Goal: Task Accomplishment & Management: Manage account settings

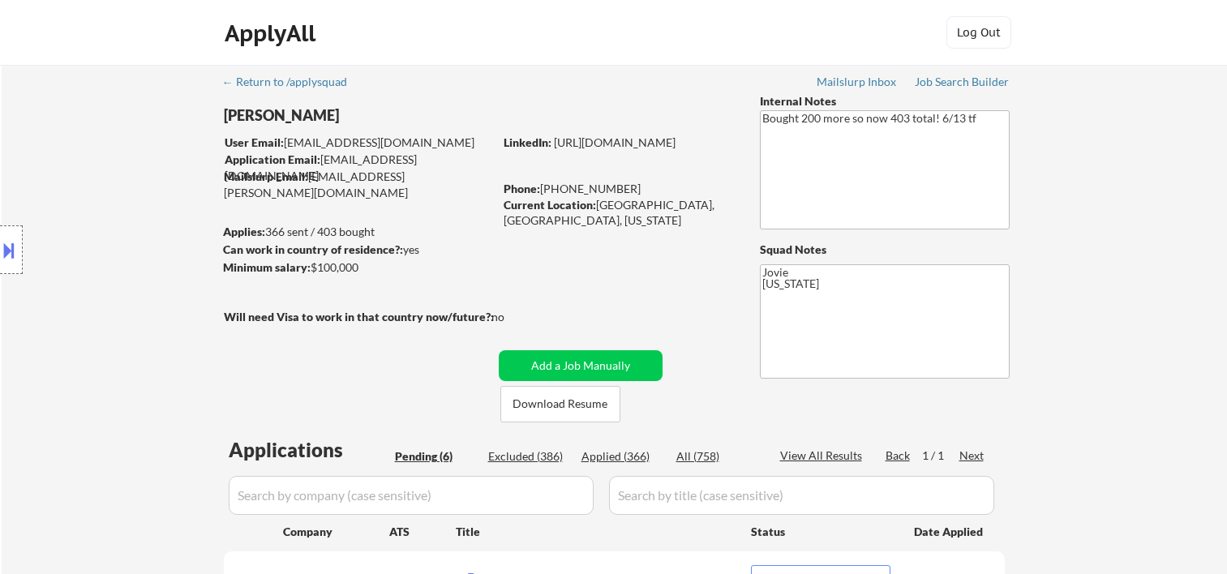
select select ""pending""
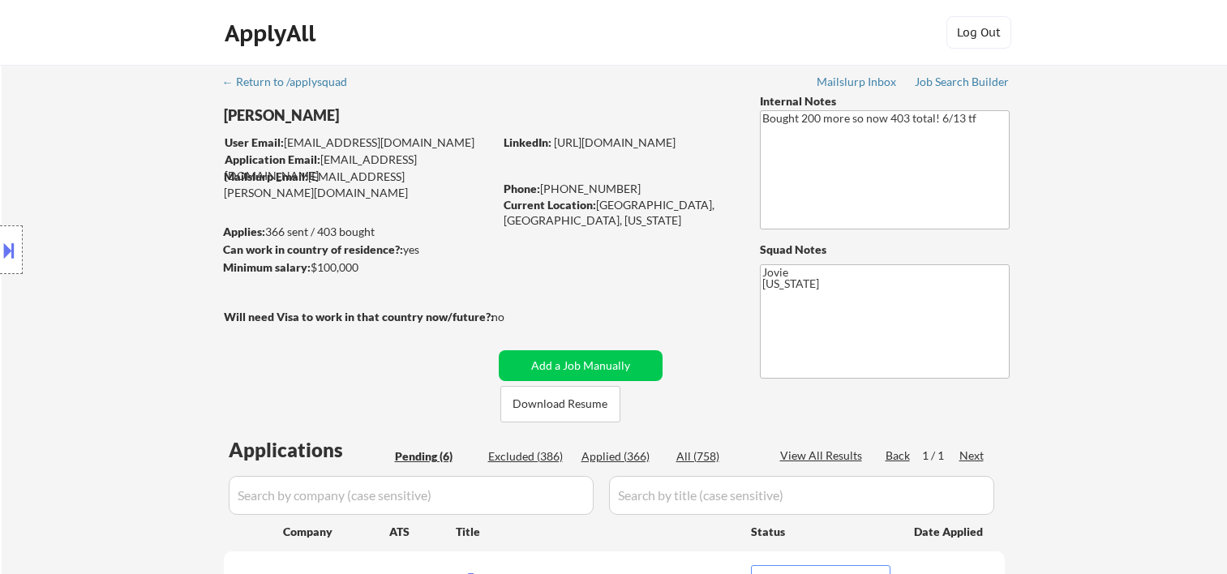
select select ""pending""
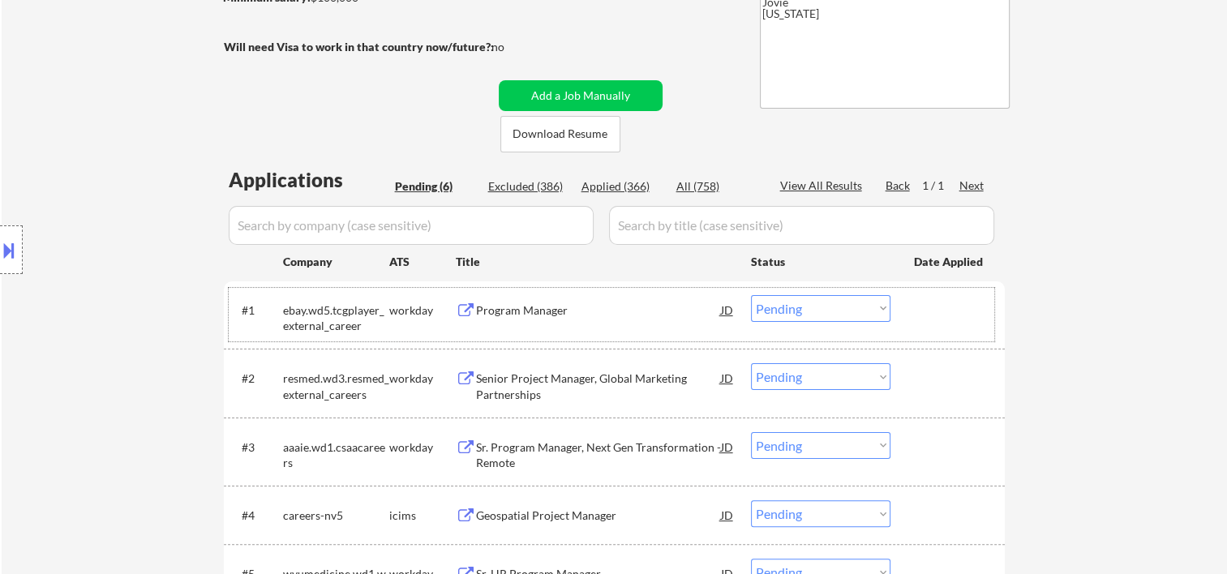
drag, startPoint x: 935, startPoint y: 302, endPoint x: 734, endPoint y: 328, distance: 202.8
click at [936, 304] on div at bounding box center [949, 309] width 71 height 29
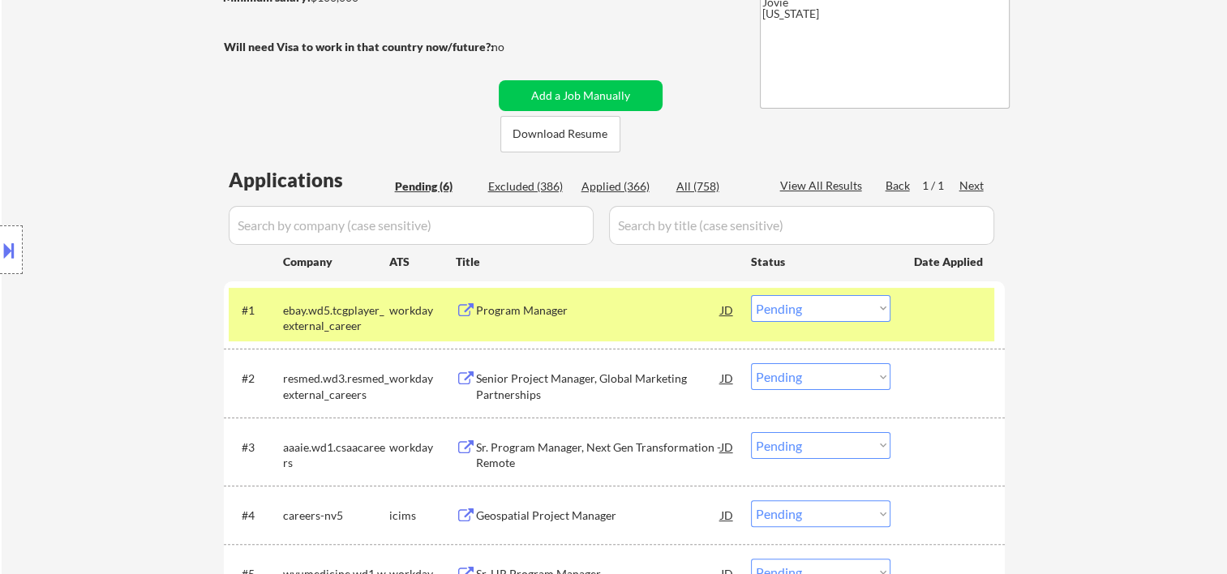
click at [627, 311] on div "Program Manager" at bounding box center [598, 310] width 245 height 16
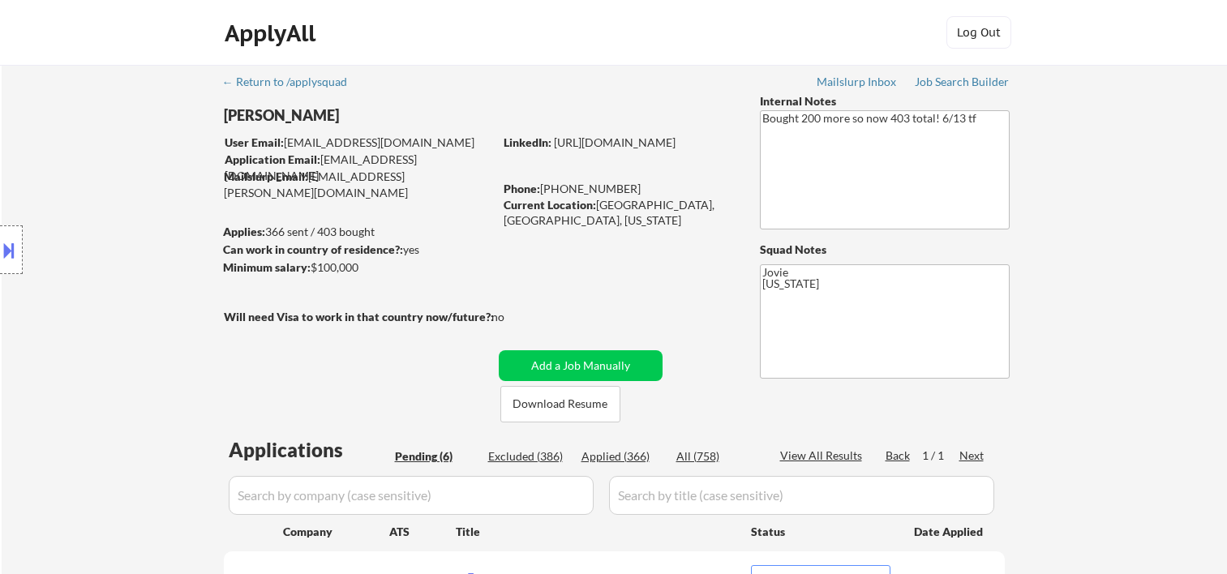
select select ""pending""
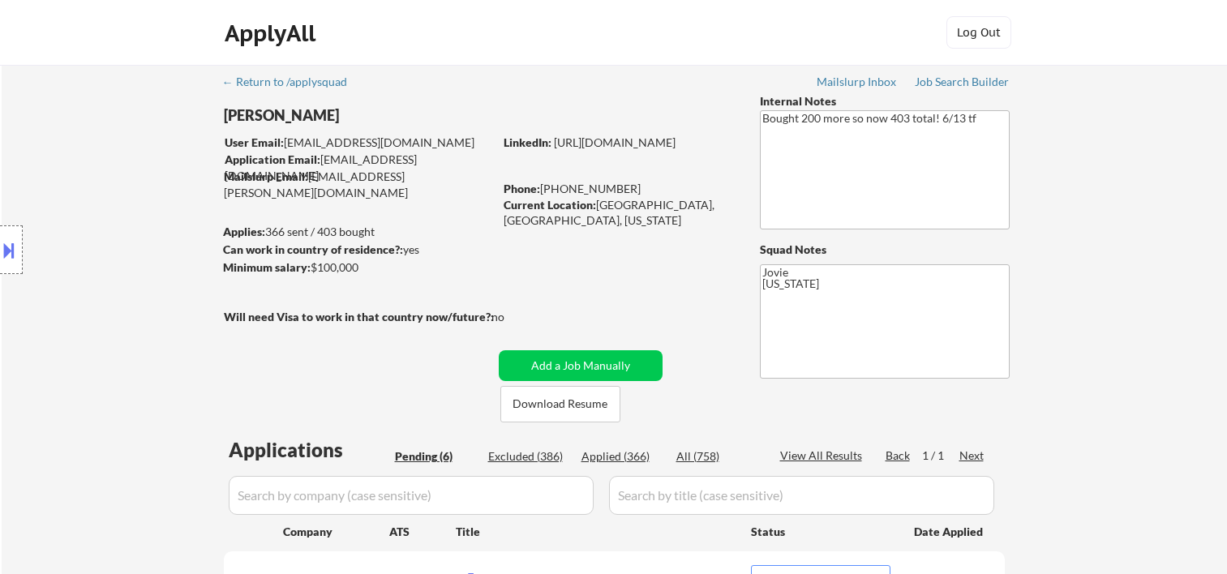
select select ""pending""
click at [723, 41] on div "ApplyAll Log Out" at bounding box center [613, 36] width 811 height 41
click at [574, 401] on button "Download Resume" at bounding box center [560, 404] width 120 height 36
click at [492, 68] on div "← Return to /applysquad Mailslurp Inbox Job Search Builder Toyin Daniel User Em…" at bounding box center [614, 532] width 809 height 935
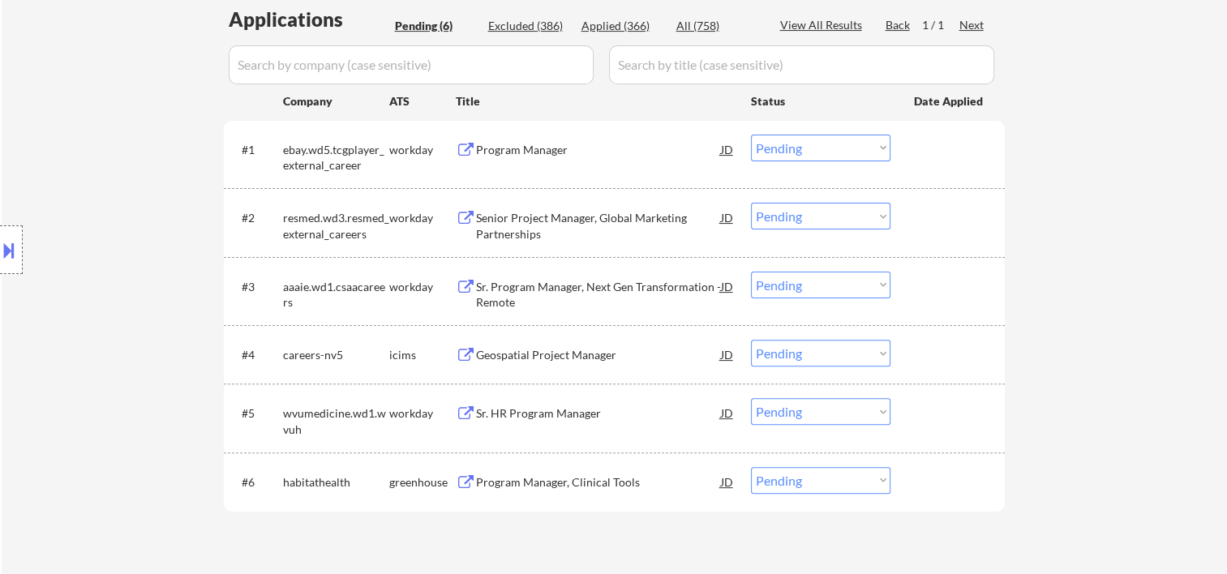
scroll to position [540, 0]
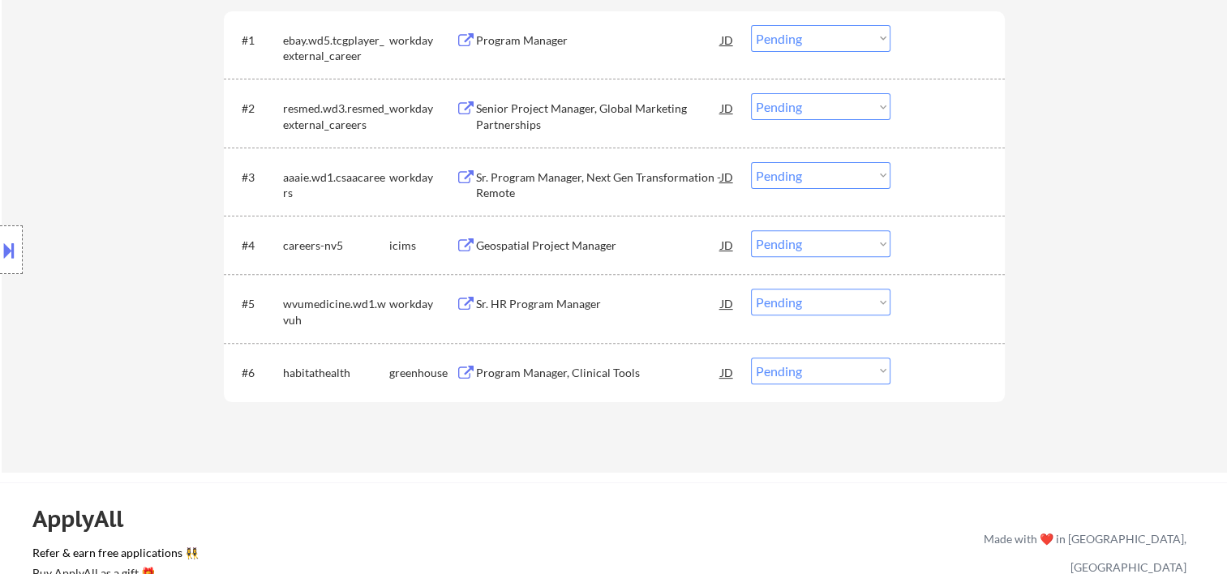
drag, startPoint x: 970, startPoint y: 46, endPoint x: 799, endPoint y: 78, distance: 174.0
click at [969, 46] on div at bounding box center [949, 39] width 71 height 29
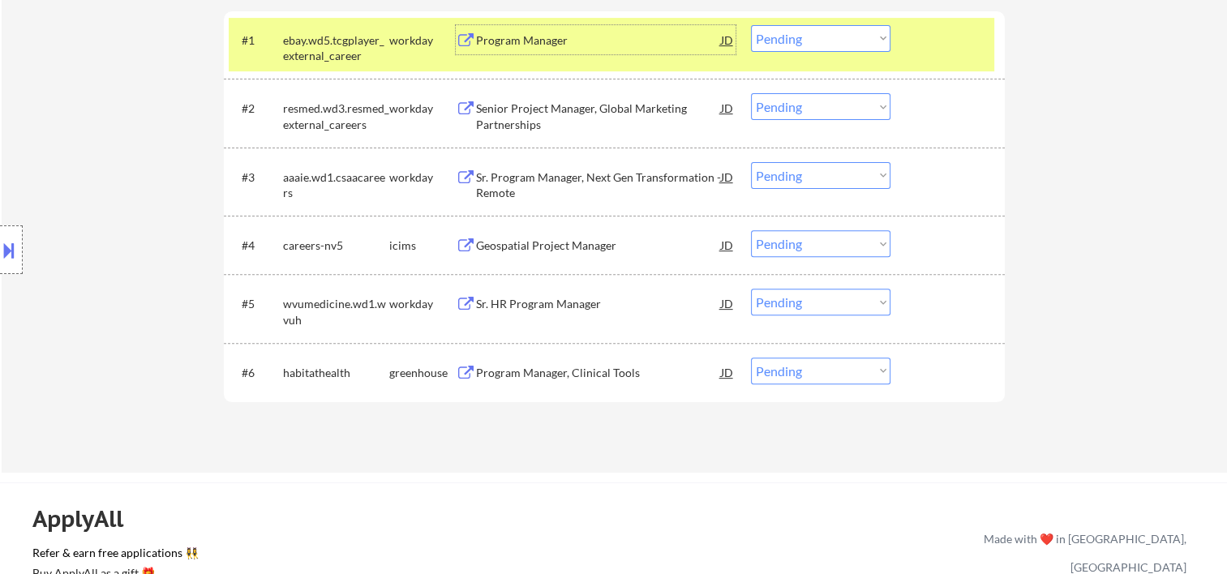
click at [564, 42] on div "Program Manager" at bounding box center [598, 40] width 245 height 16
